Goal: Information Seeking & Learning: Find specific fact

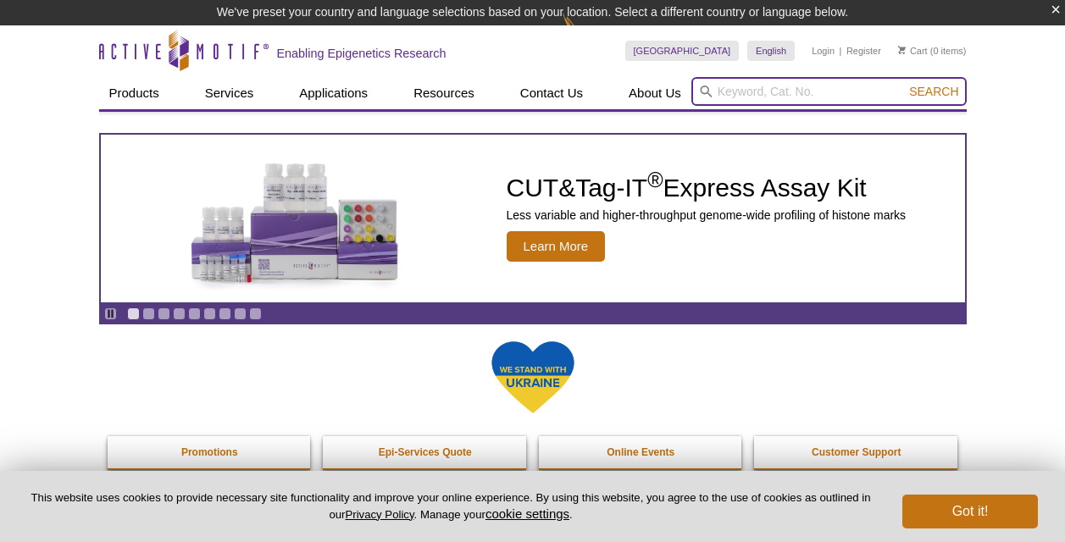
click at [761, 88] on input "search" at bounding box center [828, 91] width 275 height 29
type input "histone octamer"
click at [904, 84] on button "Search" at bounding box center [933, 91] width 59 height 15
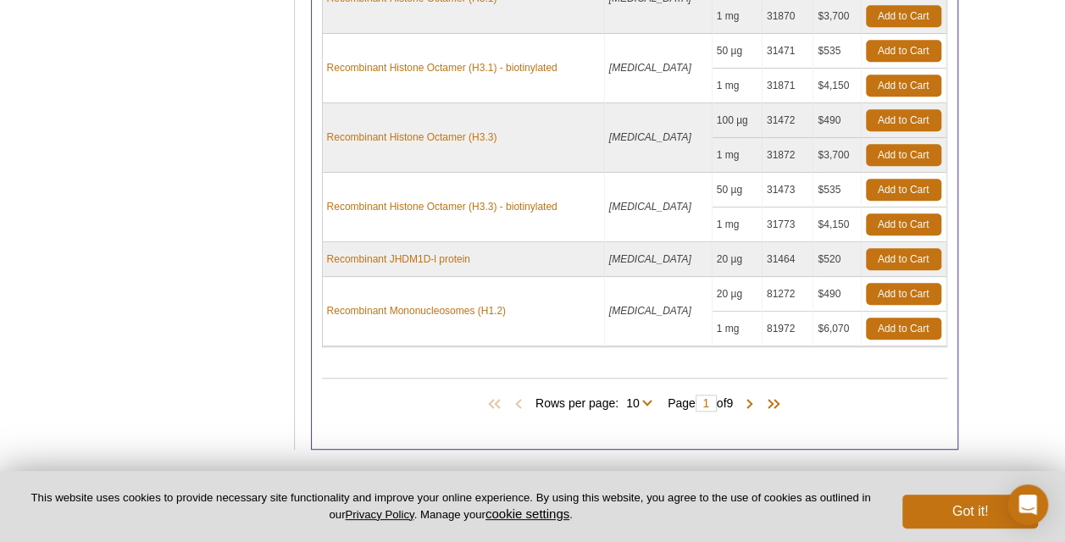
scroll to position [585, 0]
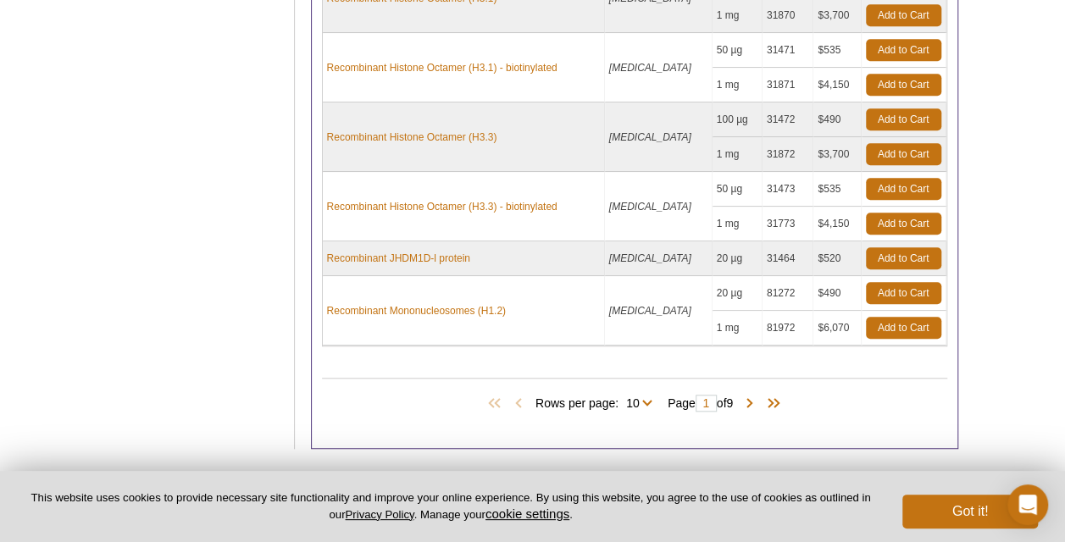
click at [634, 394] on span "Rows per page: 10 25 50 All 10" at bounding box center [597, 402] width 124 height 17
click at [645, 396] on span "Rows per page: 10 25 50 All 10" at bounding box center [597, 402] width 124 height 17
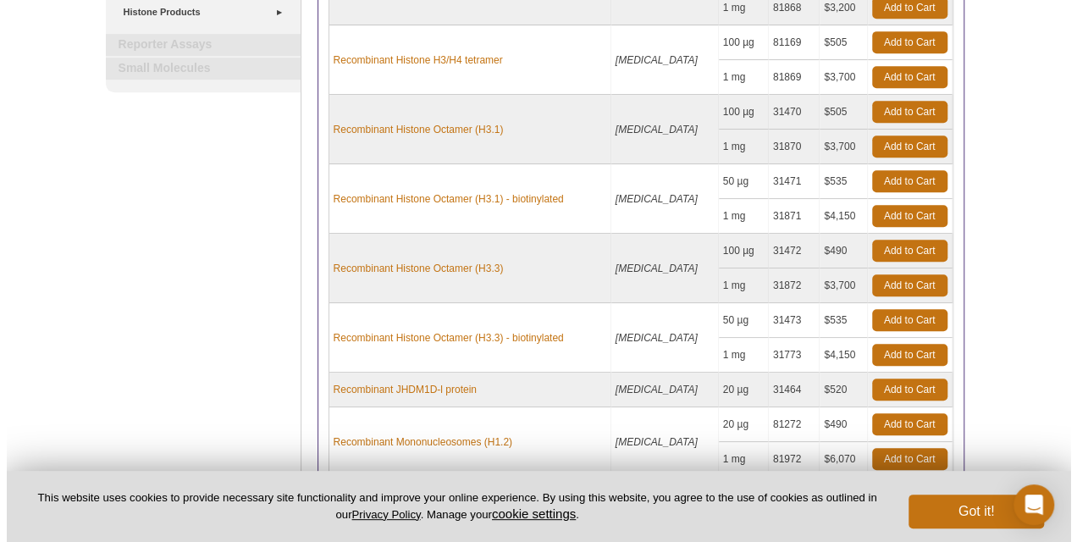
scroll to position [671, 0]
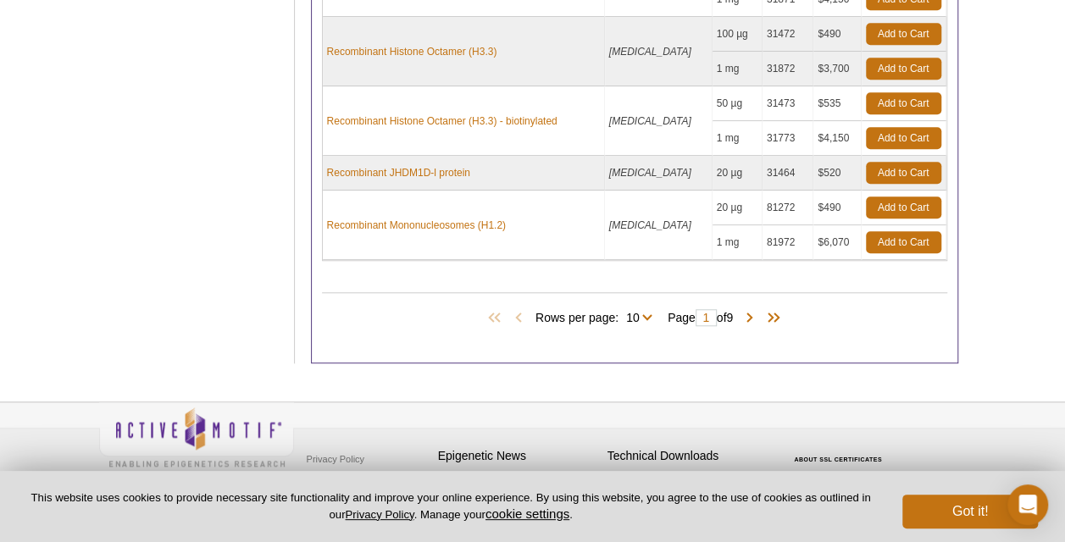
click at [645, 310] on span "Rows per page: 10 25 50 All 10" at bounding box center [597, 316] width 124 height 17
click at [630, 308] on span "Rows per page: 10 25 50 All 10" at bounding box center [597, 316] width 124 height 17
click at [753, 310] on span at bounding box center [749, 318] width 17 height 17
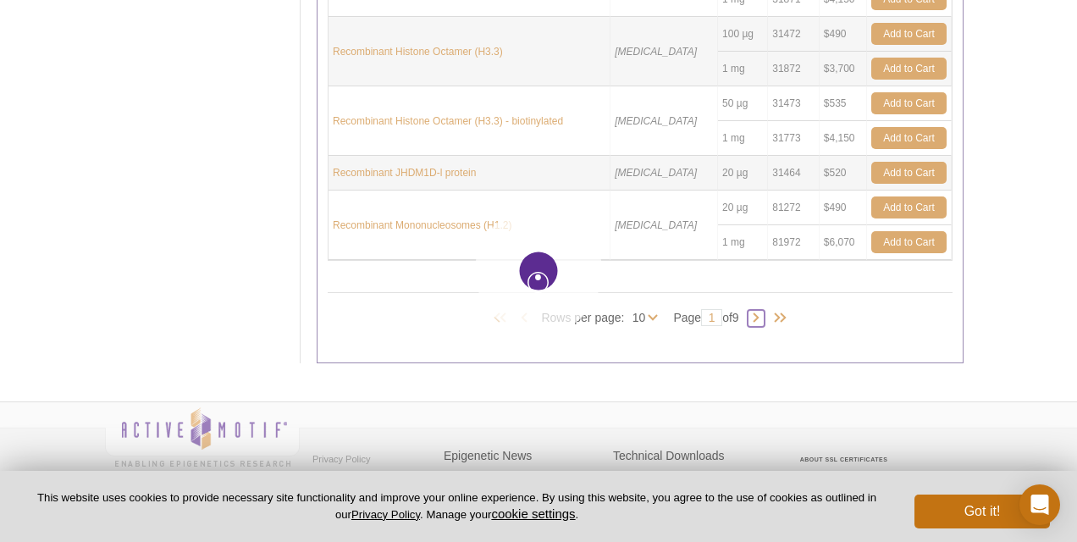
type input "2"
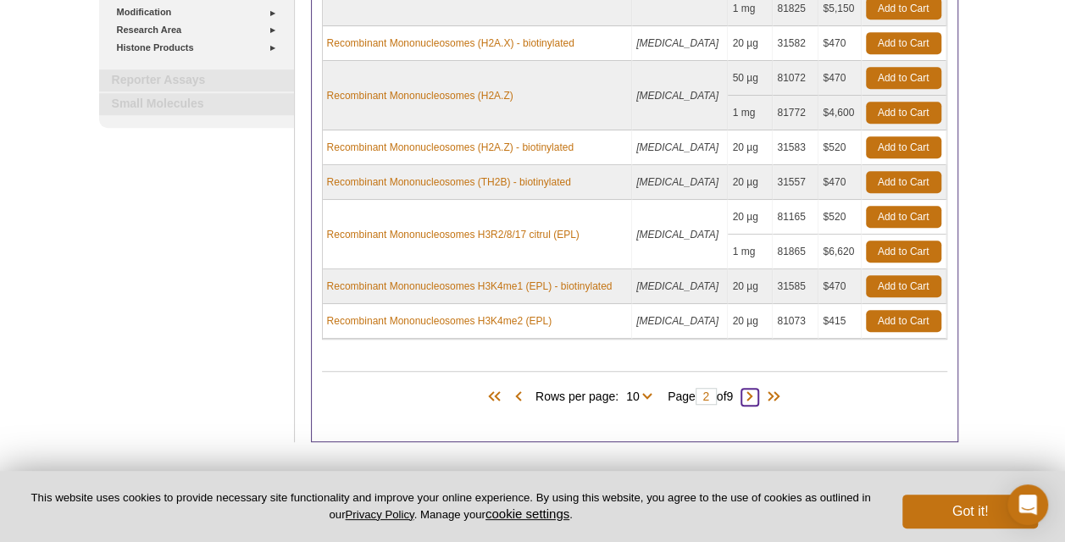
scroll to position [424, 0]
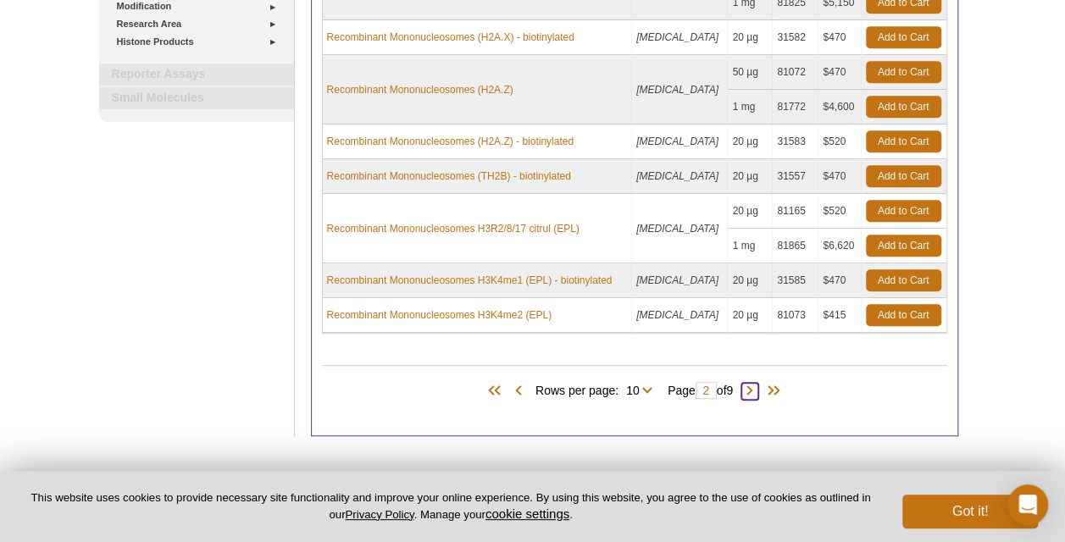
click at [758, 385] on span at bounding box center [749, 391] width 17 height 17
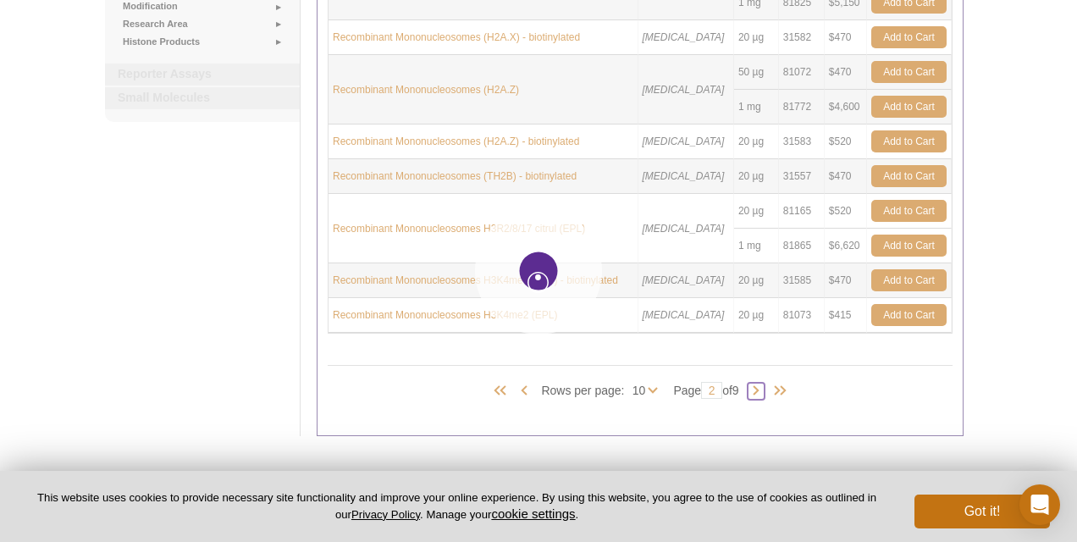
type input "3"
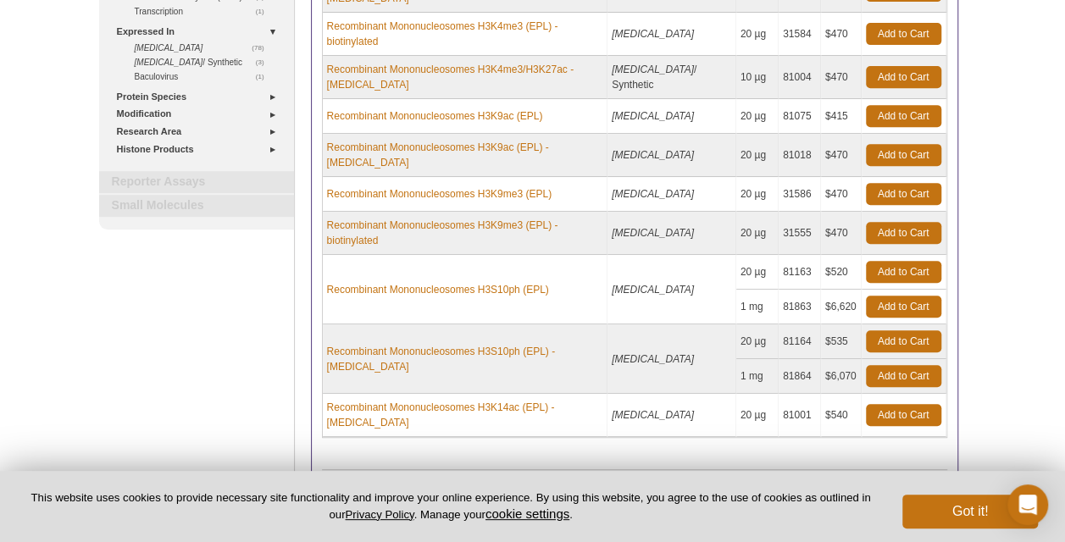
scroll to position [346, 0]
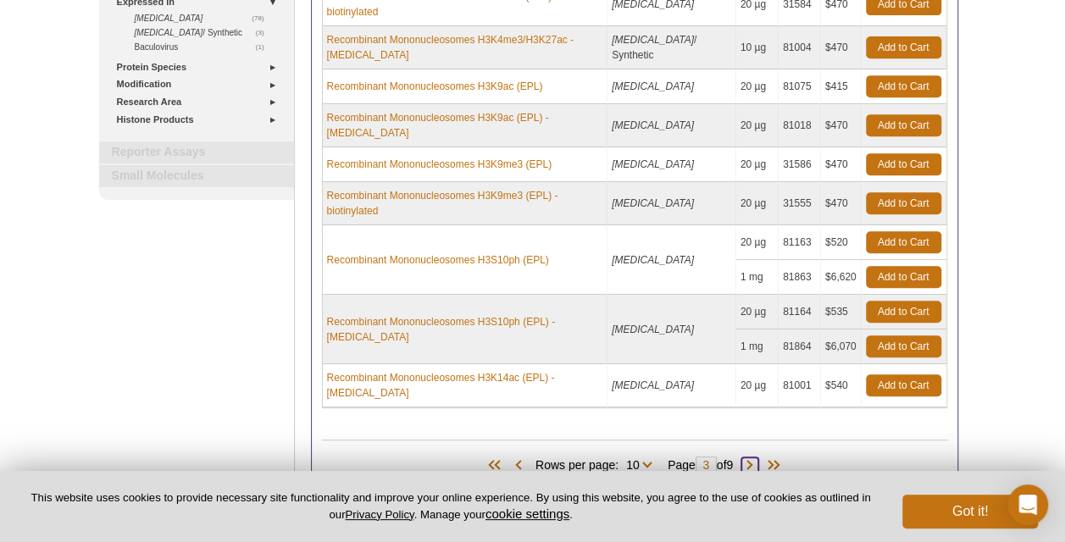
click at [758, 457] on span at bounding box center [749, 465] width 17 height 17
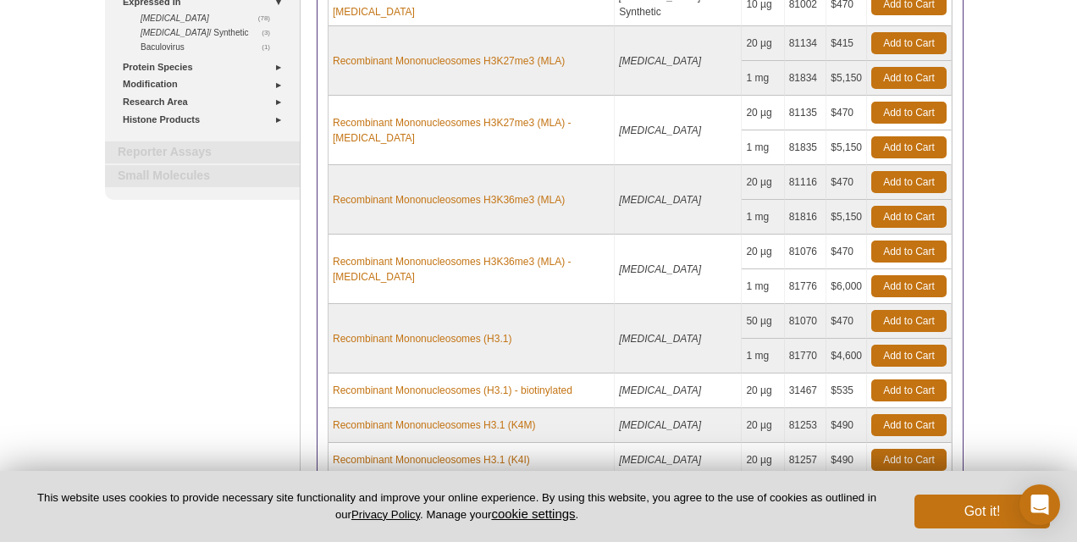
type input "4"
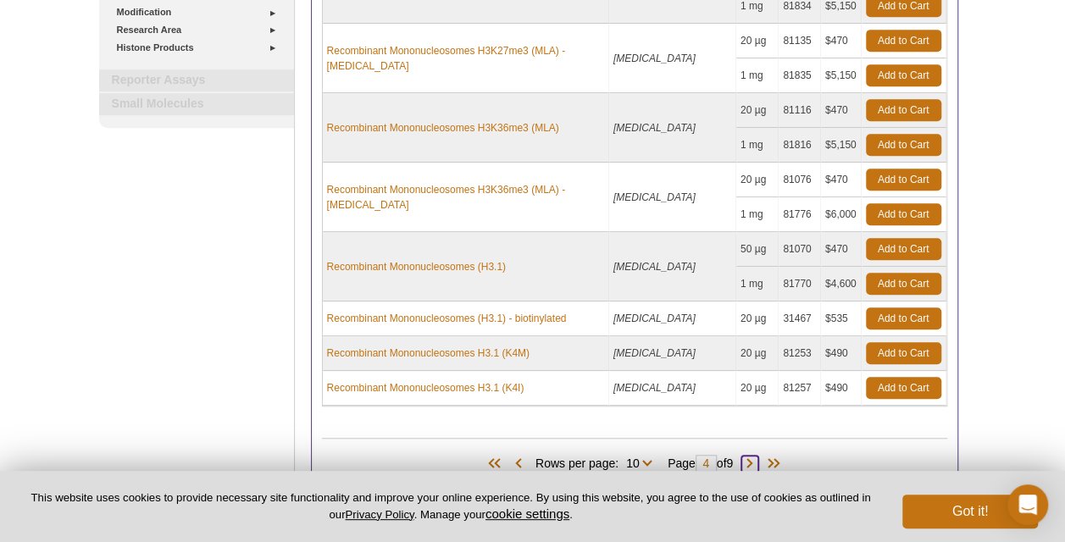
scroll to position [442, 0]
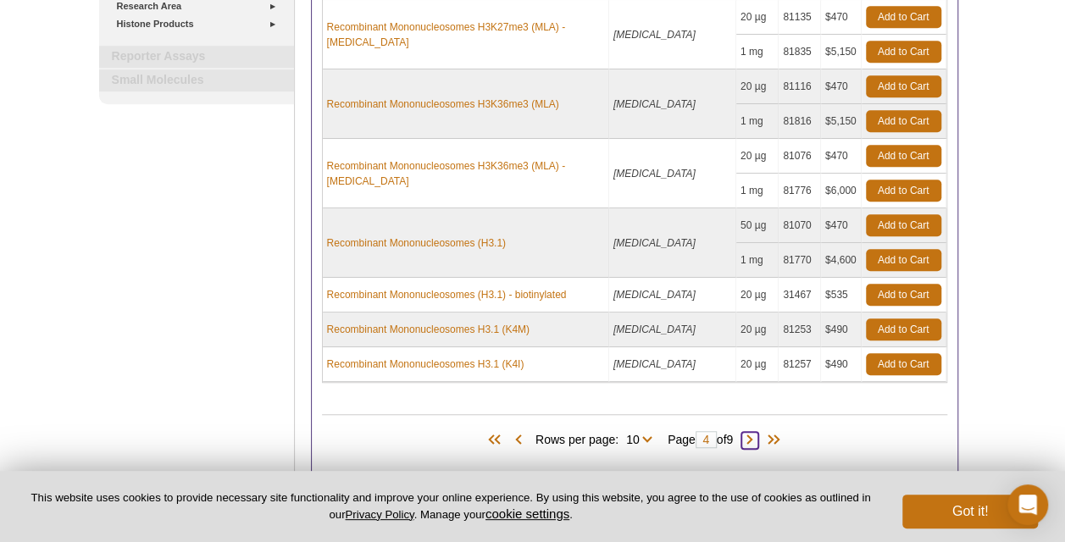
click at [754, 432] on span at bounding box center [749, 440] width 17 height 17
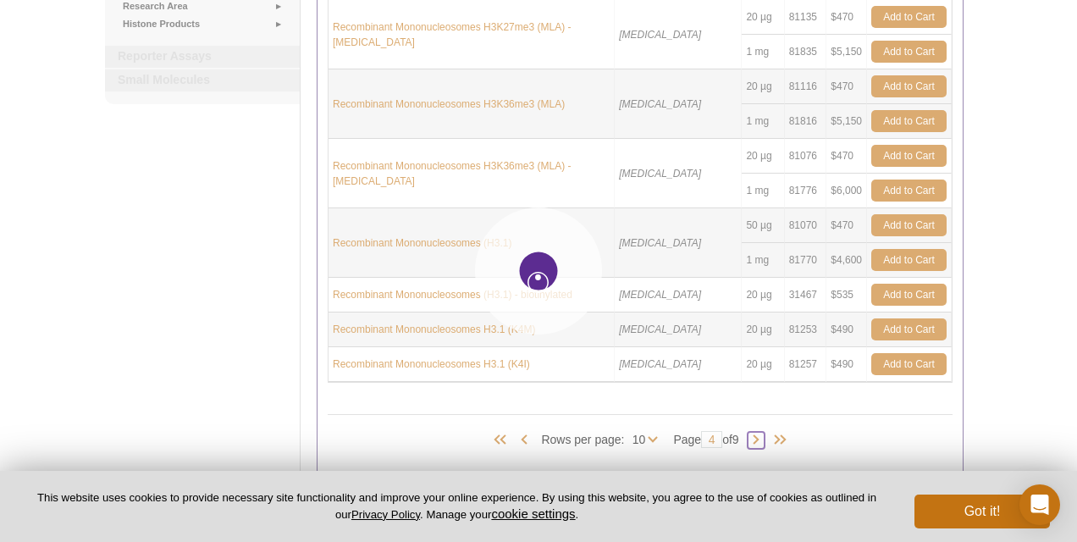
type input "5"
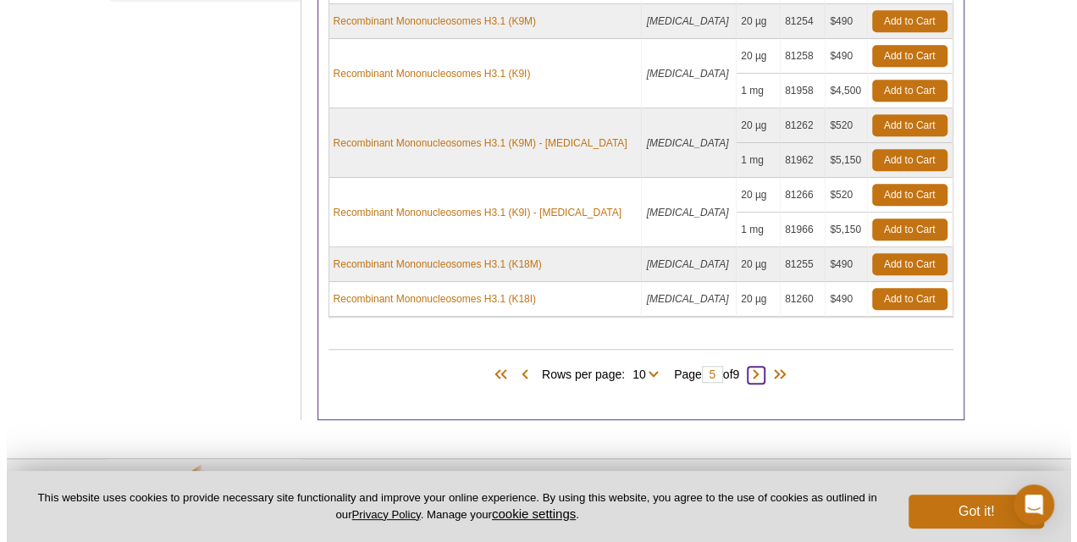
scroll to position [576, 0]
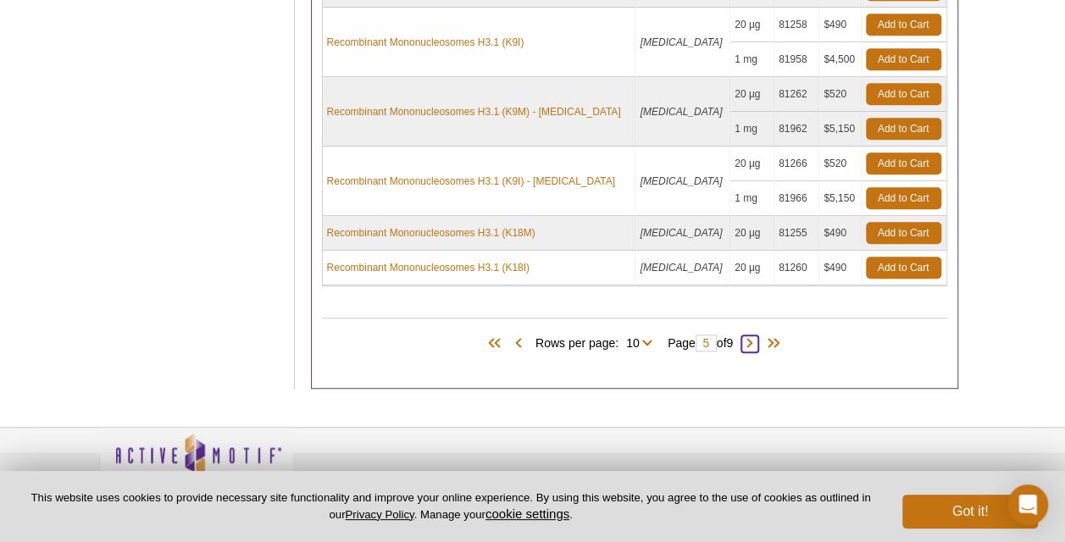
click at [752, 336] on span at bounding box center [749, 343] width 17 height 17
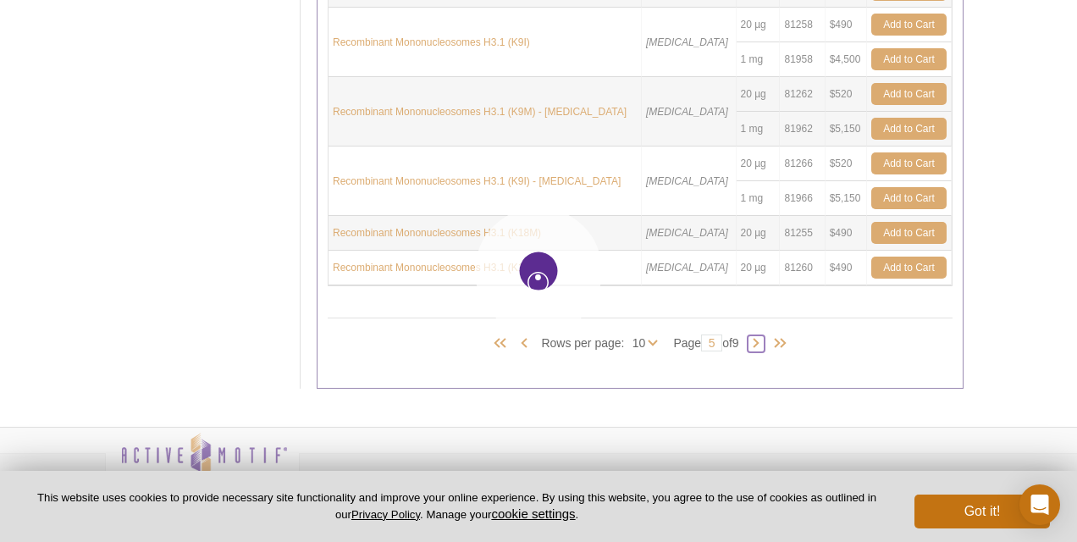
type input "6"
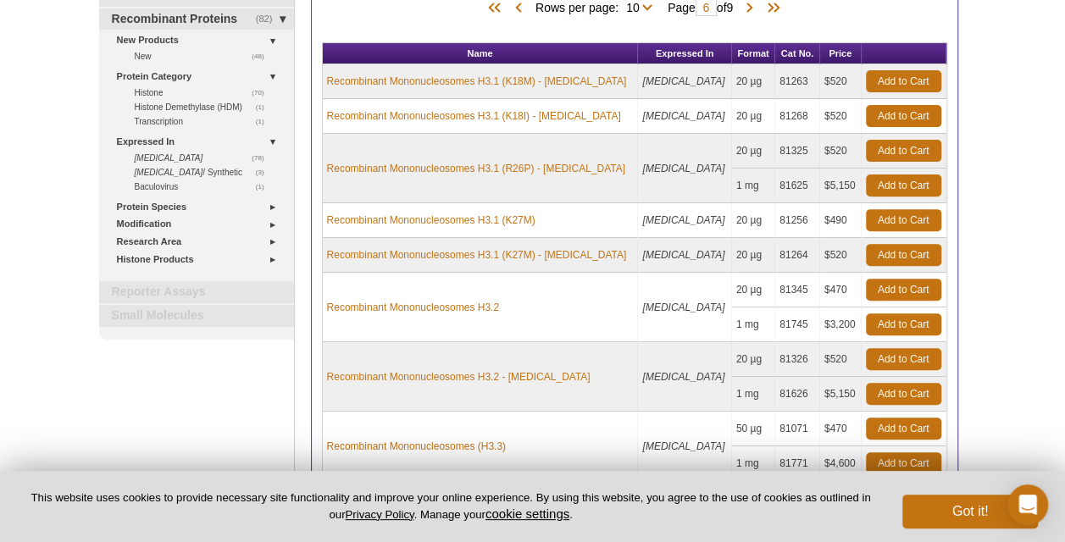
scroll to position [207, 0]
click at [755, 1] on span at bounding box center [749, 8] width 17 height 17
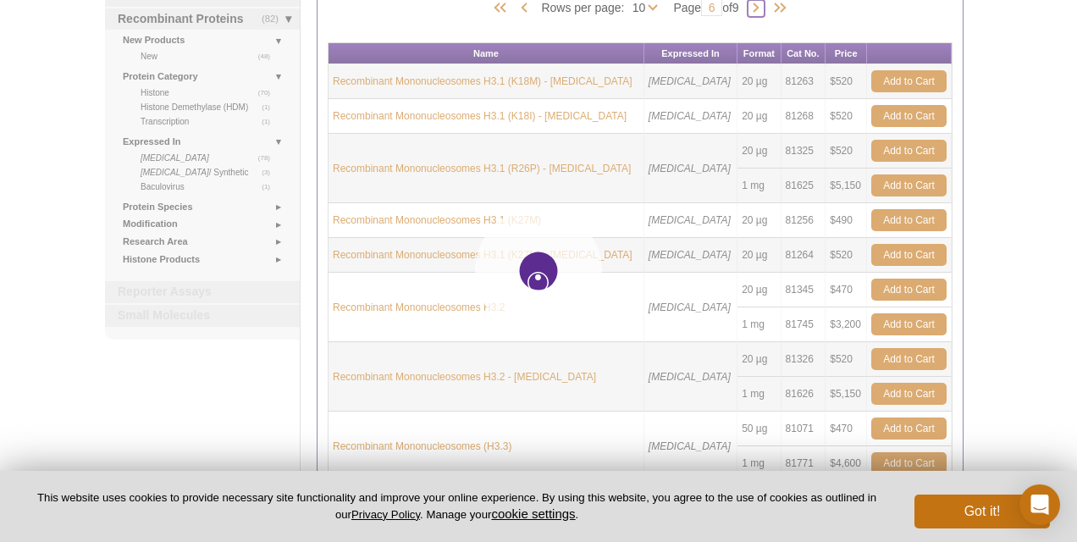
type input "7"
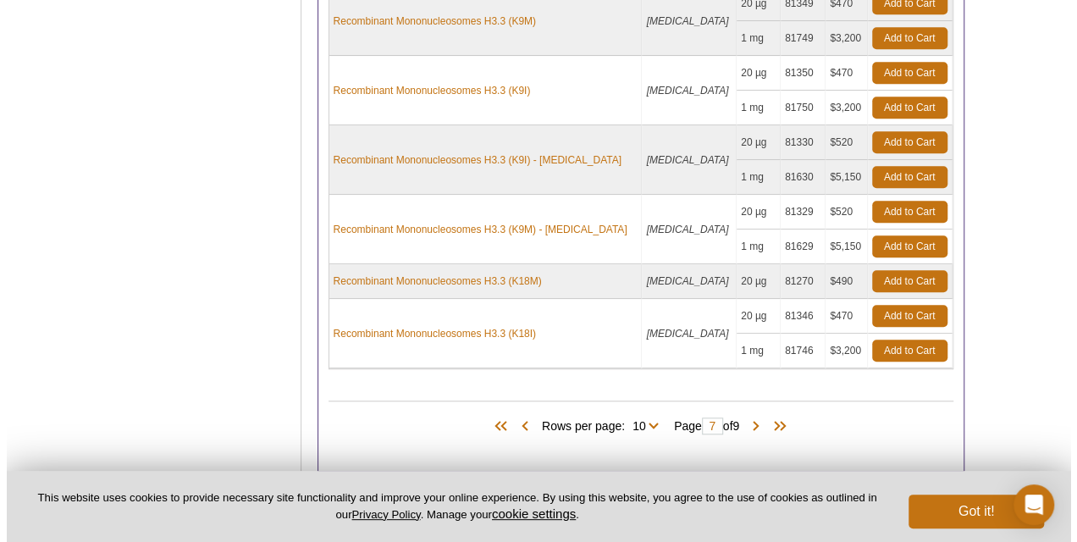
scroll to position [564, 0]
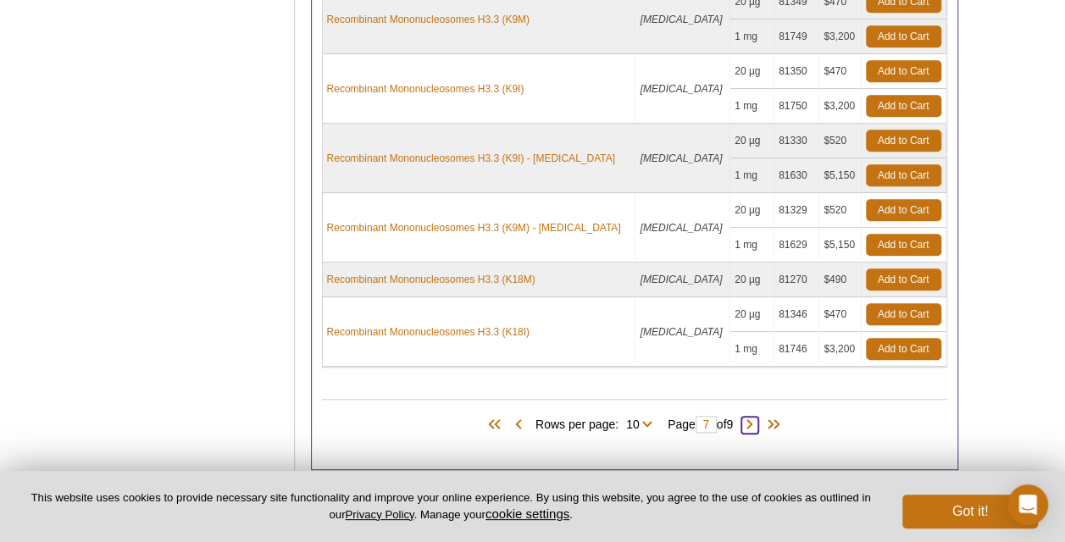
click at [755, 421] on span at bounding box center [749, 425] width 17 height 17
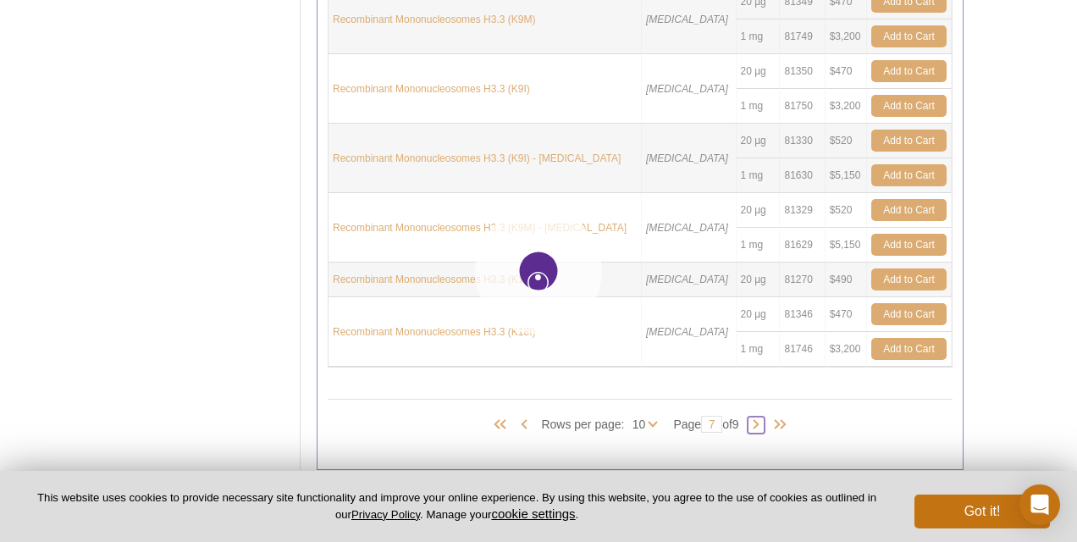
type input "8"
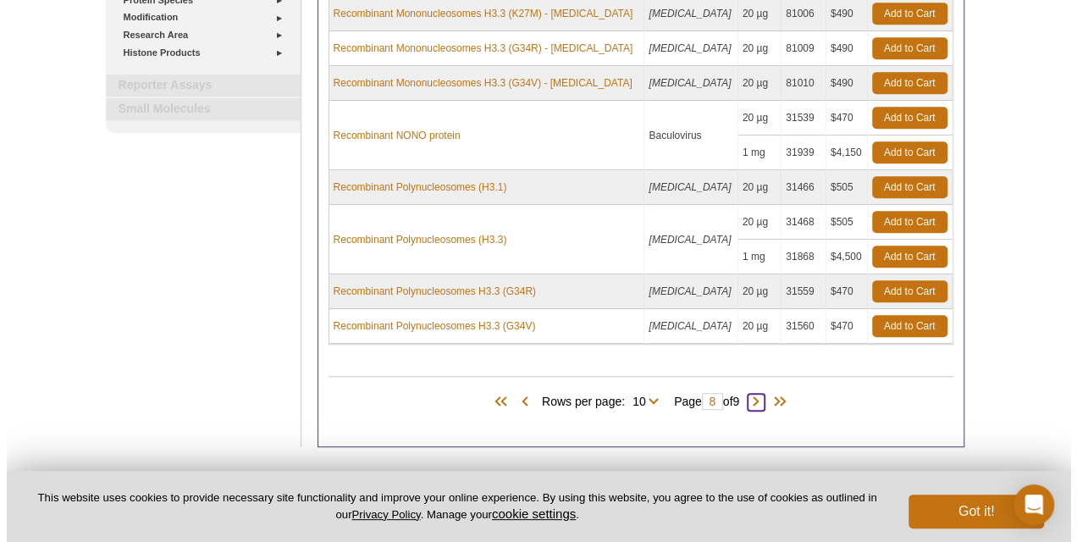
scroll to position [479, 0]
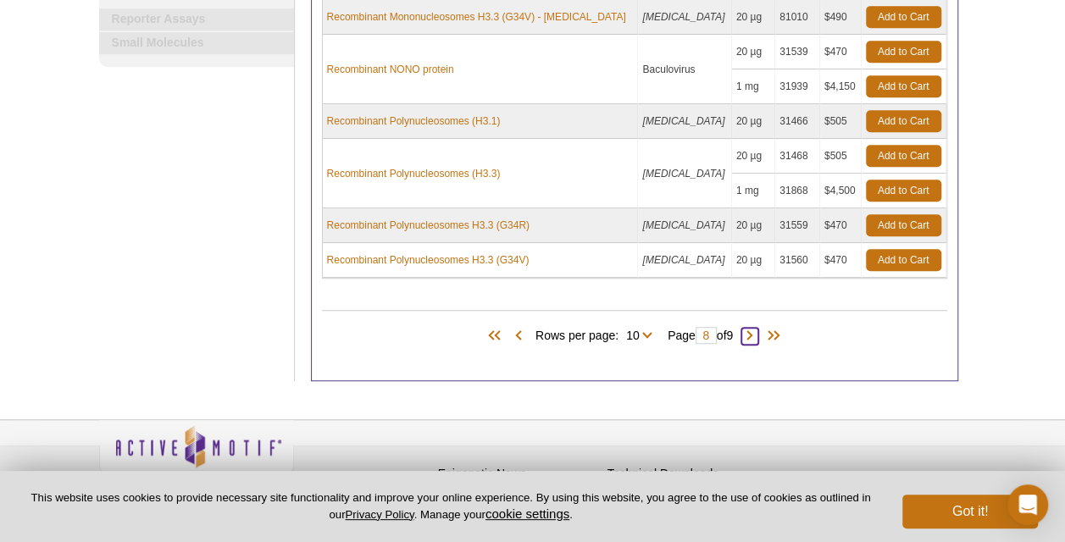
click at [758, 335] on span at bounding box center [749, 336] width 17 height 17
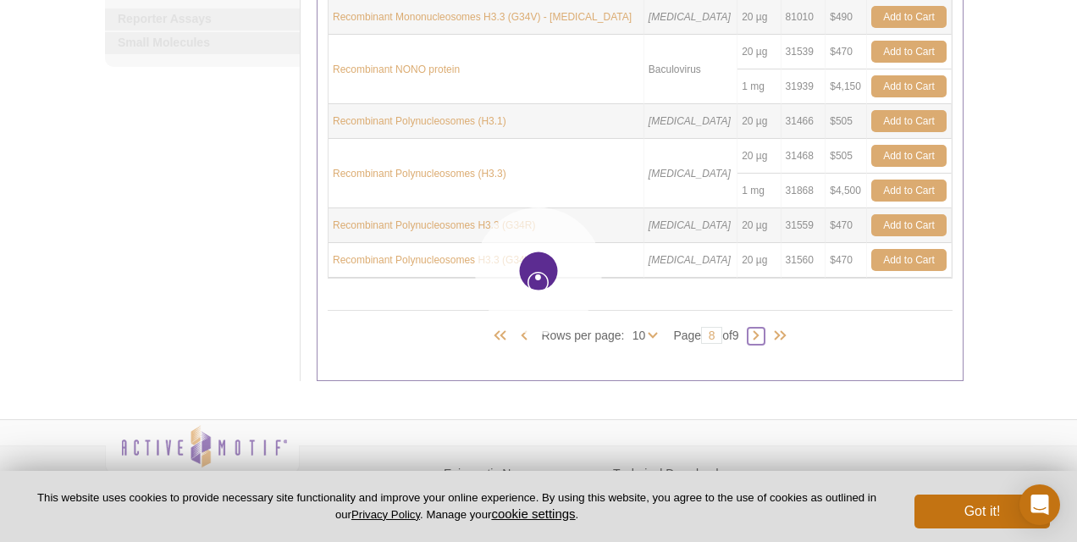
type input "9"
